Goal: Task Accomplishment & Management: Manage account settings

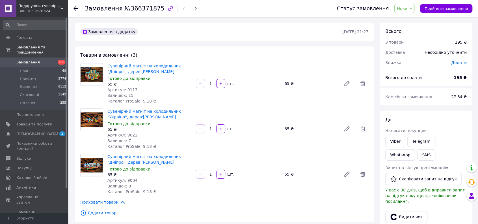
click at [407, 9] on span "Нове" at bounding box center [402, 8] width 10 height 5
click at [409, 20] on li "Прийнято" at bounding box center [408, 20] width 26 height 8
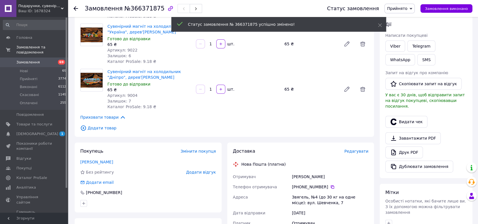
scroll to position [113, 0]
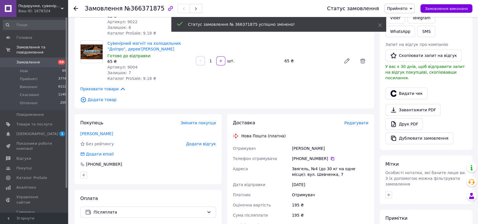
click at [357, 124] on span "Редагувати" at bounding box center [356, 122] width 24 height 5
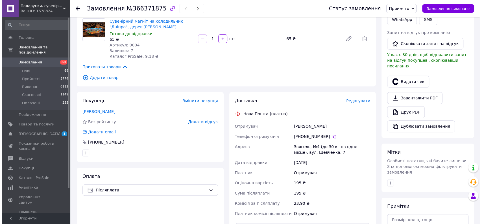
scroll to position [107, 0]
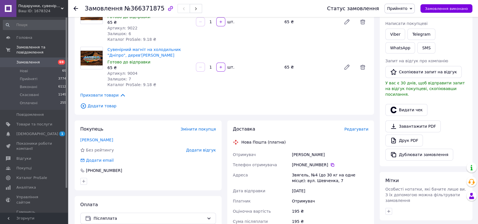
click at [361, 130] on span "Редагувати" at bounding box center [356, 129] width 24 height 5
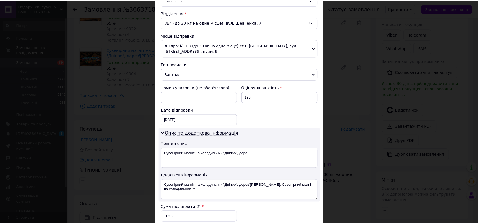
scroll to position [273, 0]
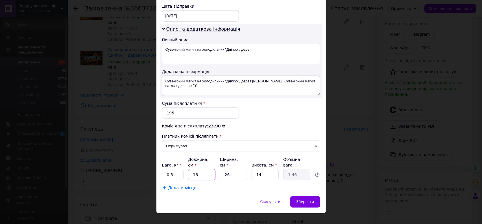
click at [211, 169] on input "16" at bounding box center [201, 174] width 27 height 11
type input "1"
type input "0.1"
type input "2"
type input "0.18"
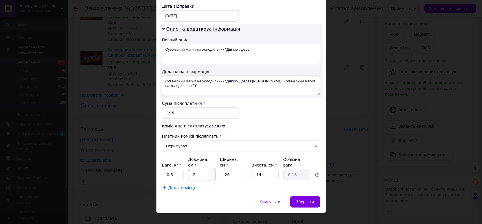
type input "20"
type input "1.82"
type input "20"
type input "265"
type input "18.55"
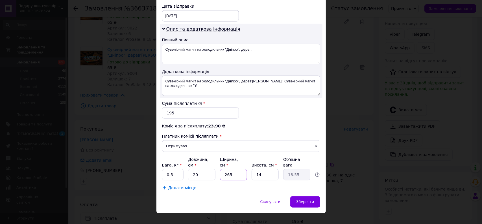
type input "26"
type input "1.82"
type input "2"
type input "0.14"
type input "1"
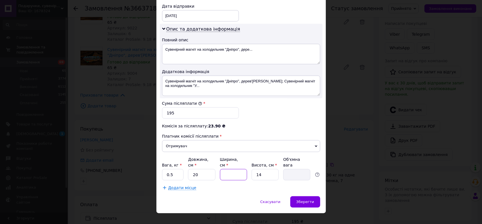
type input "0.1"
type input "15"
type input "1.05"
type input "15"
type input "1"
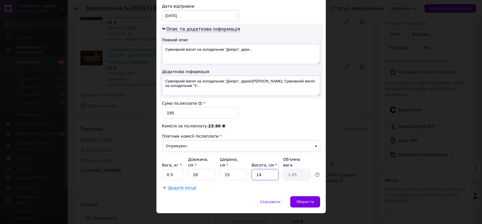
type input "0.1"
type input "10"
type input "0.75"
type input "10"
click at [236, 170] on input "15" at bounding box center [233, 174] width 27 height 11
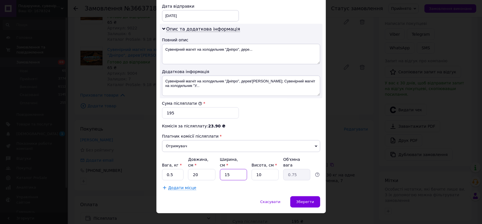
type input "1"
type input "0.1"
type input "10"
type input "0.5"
type input "10"
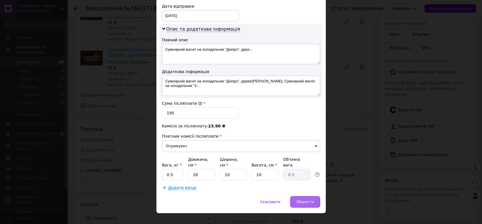
click at [306, 199] on span "Зберегти" at bounding box center [305, 201] width 18 height 4
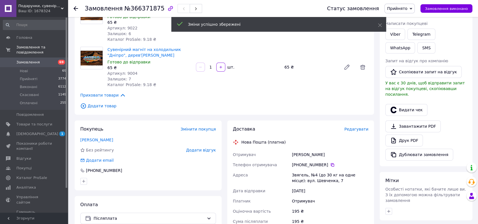
scroll to position [192, 0]
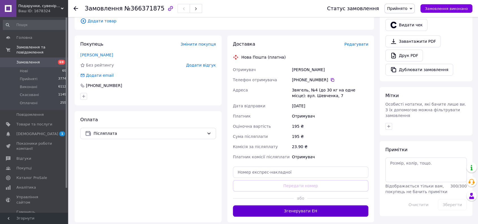
click at [319, 206] on button "Згенерувати ЕН" at bounding box center [301, 210] width 136 height 11
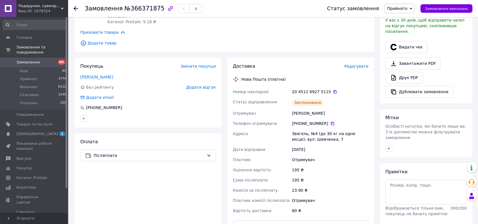
scroll to position [141, 0]
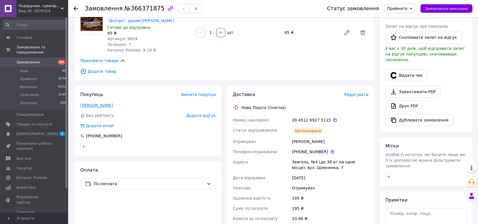
click at [105, 107] on link "[PERSON_NAME]" at bounding box center [96, 105] width 33 height 5
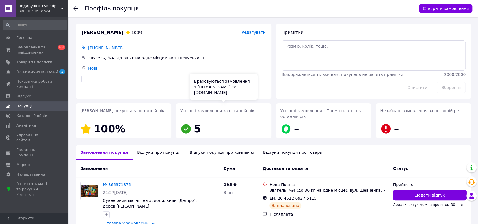
scroll to position [26, 0]
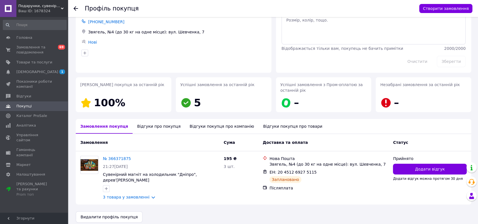
click at [163, 126] on div "Відгуки про покупця" at bounding box center [159, 126] width 52 height 15
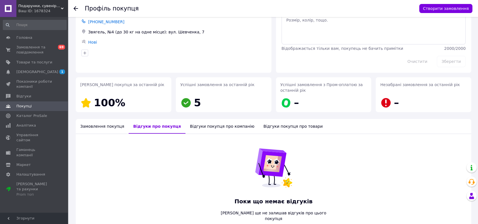
click at [223, 127] on div "Відгуки покупця про компанію" at bounding box center [221, 126] width 73 height 15
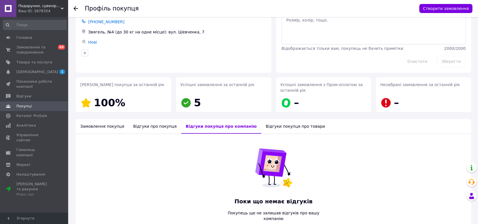
click at [261, 125] on div "Відгуки покупця про товари" at bounding box center [295, 126] width 68 height 15
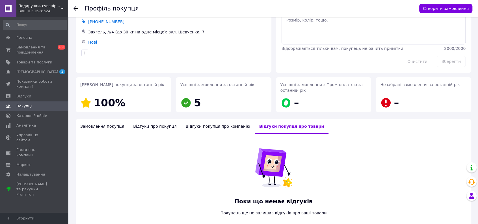
click at [90, 129] on div "Замовлення покупця" at bounding box center [102, 126] width 53 height 15
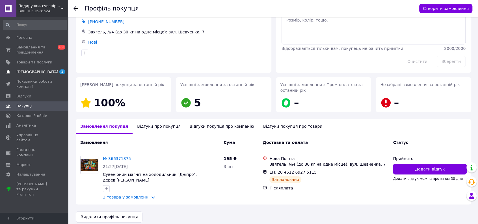
click at [39, 69] on link "[DEMOGRAPHIC_DATA] 1 0" at bounding box center [35, 72] width 70 height 10
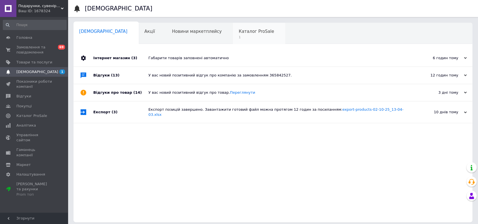
click at [233, 28] on div "Каталог ProSale 1" at bounding box center [259, 33] width 52 height 21
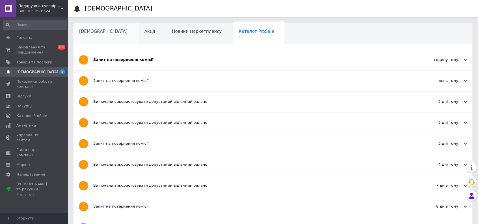
click at [90, 37] on div "[DEMOGRAPHIC_DATA]" at bounding box center [105, 33] width 65 height 21
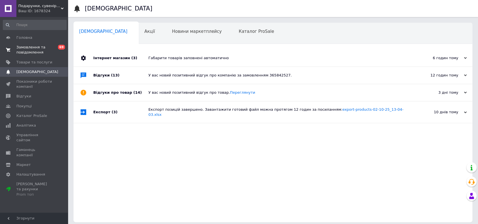
click at [55, 47] on span "0 69" at bounding box center [60, 50] width 16 height 10
